Goal: Transaction & Acquisition: Purchase product/service

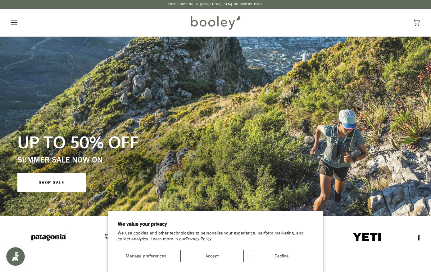
click at [226, 255] on button "Accept" at bounding box center [211, 256] width 63 height 12
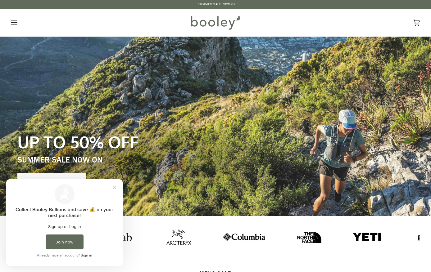
click at [21, 19] on button "Open menu" at bounding box center [20, 22] width 19 height 27
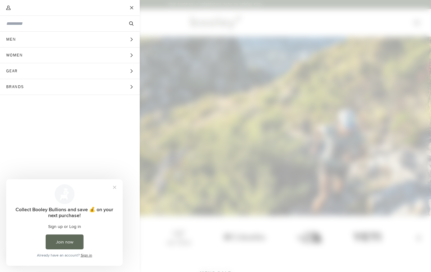
click at [18, 66] on span "Gear" at bounding box center [14, 71] width 28 height 16
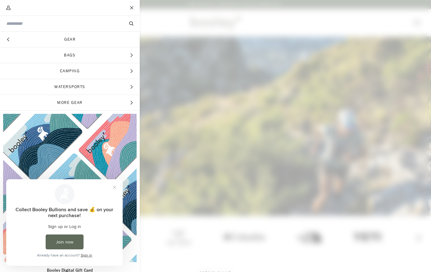
click at [128, 6] on button "Close" at bounding box center [132, 8] width 16 height 16
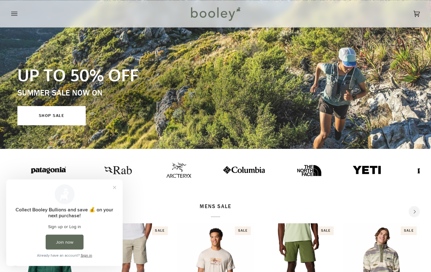
scroll to position [66, 0]
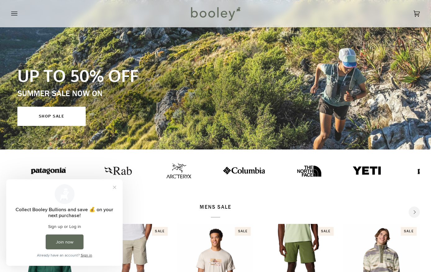
click at [30, 109] on link "SHOP SALE" at bounding box center [51, 116] width 68 height 19
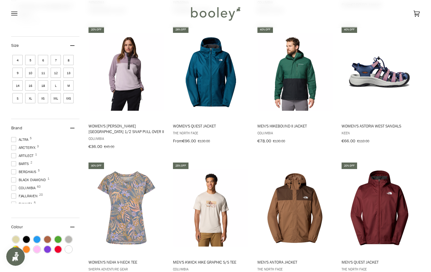
scroll to position [364, 0]
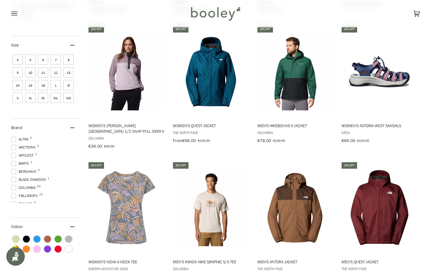
click at [16, 150] on span "Arc'teryx 3" at bounding box center [24, 148] width 26 height 6
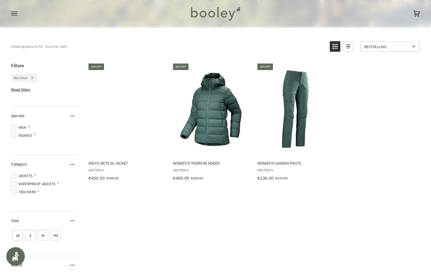
scroll to position [190, 0]
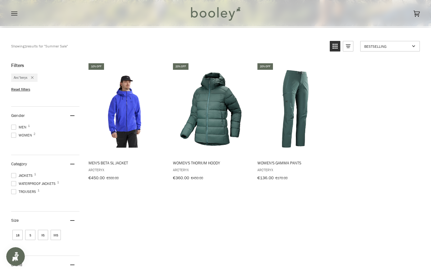
click at [209, 126] on img "Women's Thorium Hoody" at bounding box center [211, 109] width 78 height 78
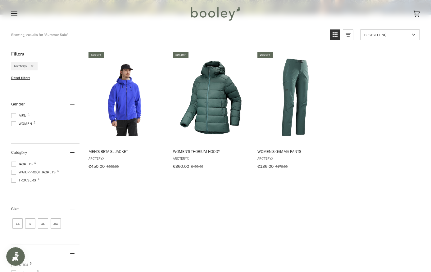
scroll to position [370, 0]
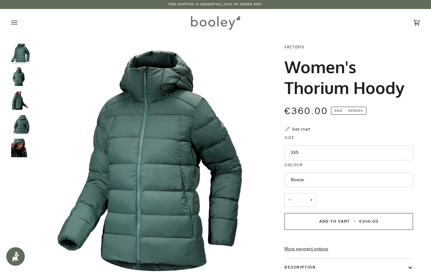
click at [18, 78] on img "Arc'teryx Women's Thorium Hoody Boxcar - Booley Galway" at bounding box center [20, 76] width 19 height 19
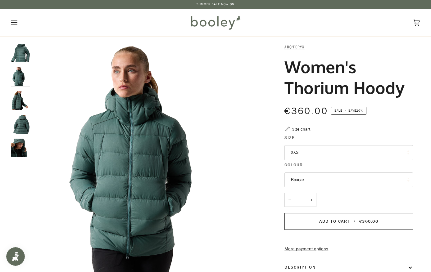
click at [15, 148] on img "Arc'teryx Women's Thorium Hoody Boxcar - Booley Galway" at bounding box center [20, 148] width 19 height 19
